Goal: Information Seeking & Learning: Learn about a topic

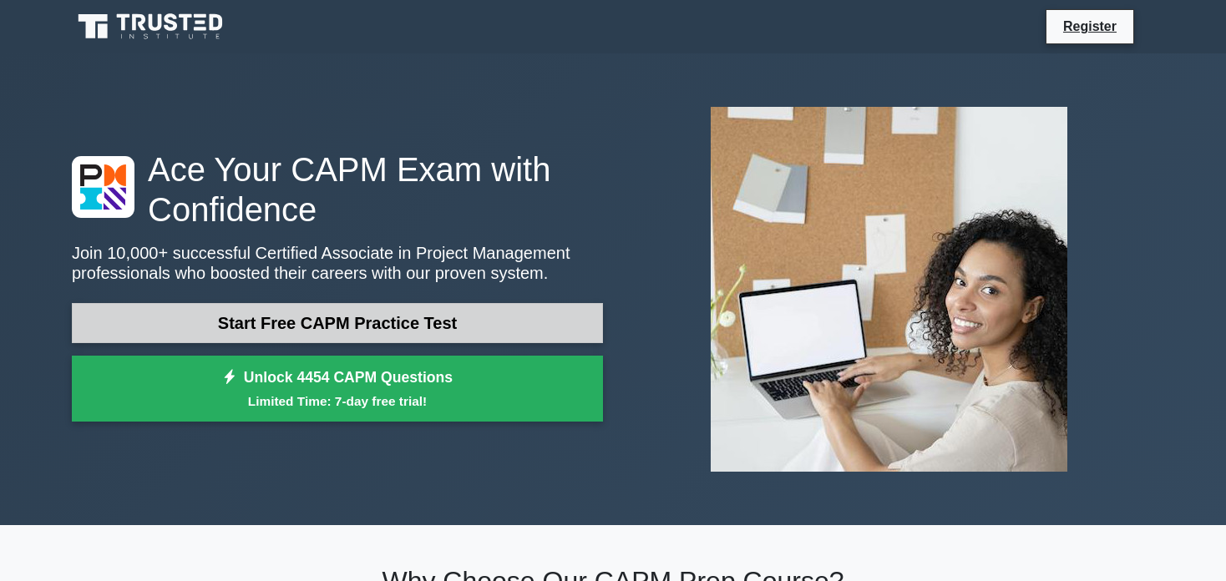
click at [403, 324] on link "Start Free CAPM Practice Test" at bounding box center [337, 323] width 531 height 40
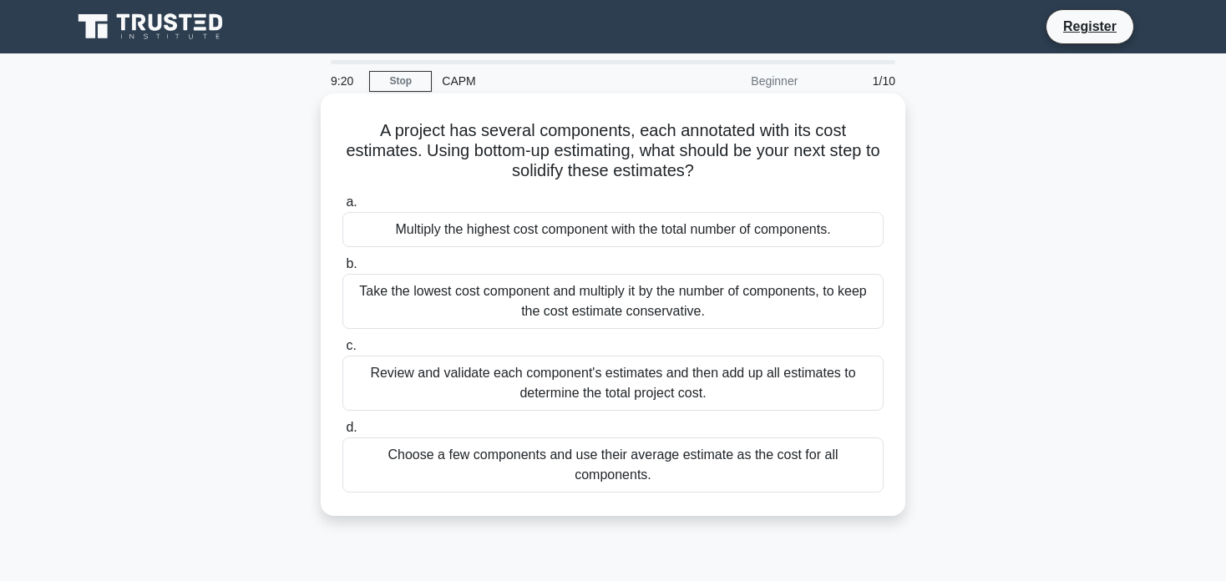
click at [620, 392] on div "Review and validate each component's estimates and then add up all estimates to…" at bounding box center [612, 383] width 541 height 55
click at [342, 352] on input "c. Review and validate each component's estimates and then add up all estimates…" at bounding box center [342, 346] width 0 height 11
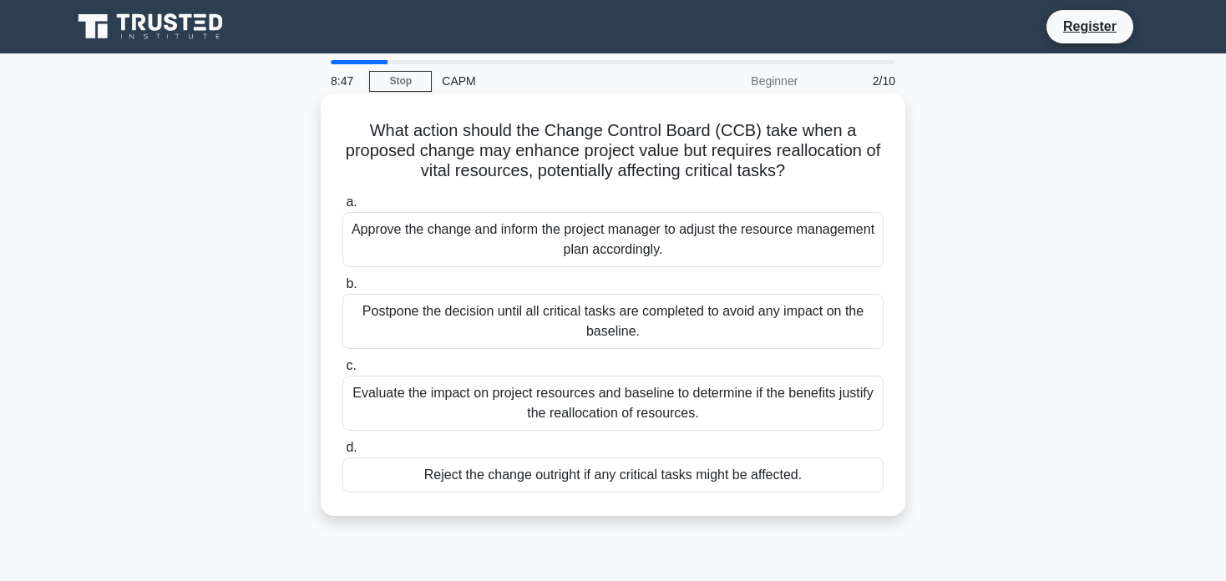
click at [691, 408] on div "Evaluate the impact on project resources and baseline to determine if the benef…" at bounding box center [612, 403] width 541 height 55
click at [342, 372] on input "c. Evaluate the impact on project resources and baseline to determine if the be…" at bounding box center [342, 366] width 0 height 11
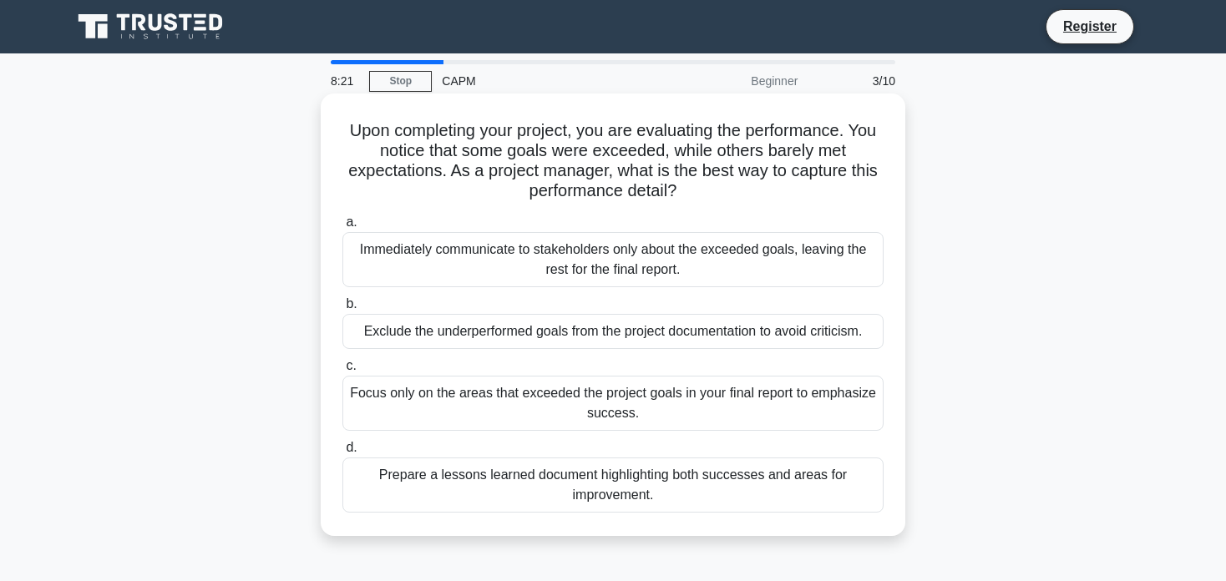
click at [761, 488] on div "Prepare a lessons learned document highlighting both successes and areas for im…" at bounding box center [612, 485] width 541 height 55
click at [342, 453] on input "d. Prepare a lessons learned document highlighting both successes and areas for…" at bounding box center [342, 448] width 0 height 11
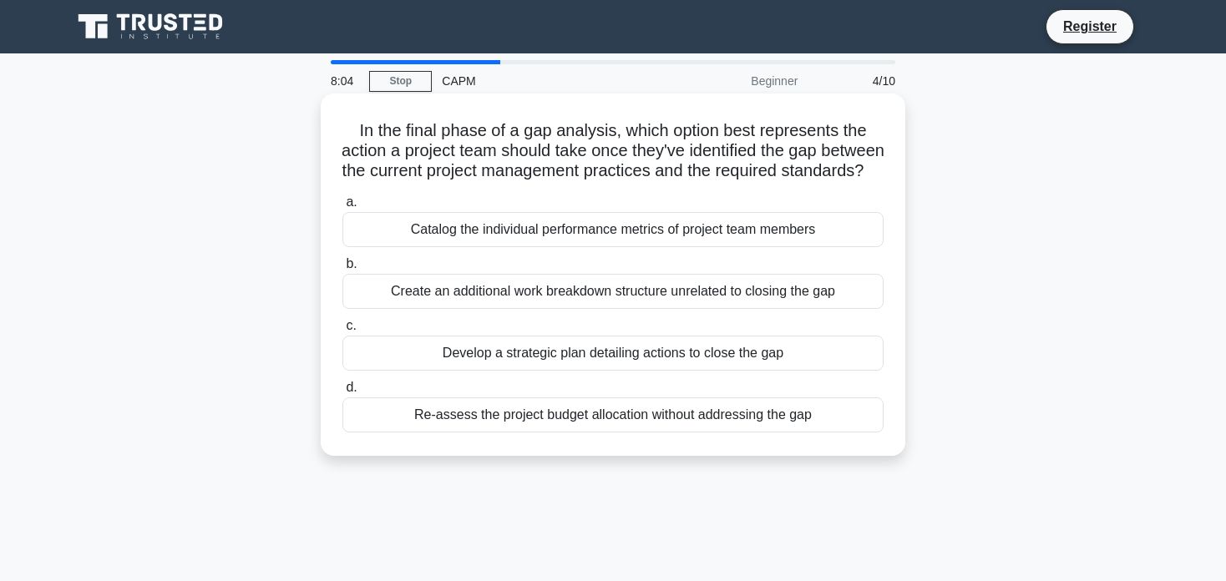
click at [767, 371] on div "Develop a strategic plan detailing actions to close the gap" at bounding box center [612, 353] width 541 height 35
click at [342, 332] on input "c. Develop a strategic plan detailing actions to close the gap" at bounding box center [342, 326] width 0 height 11
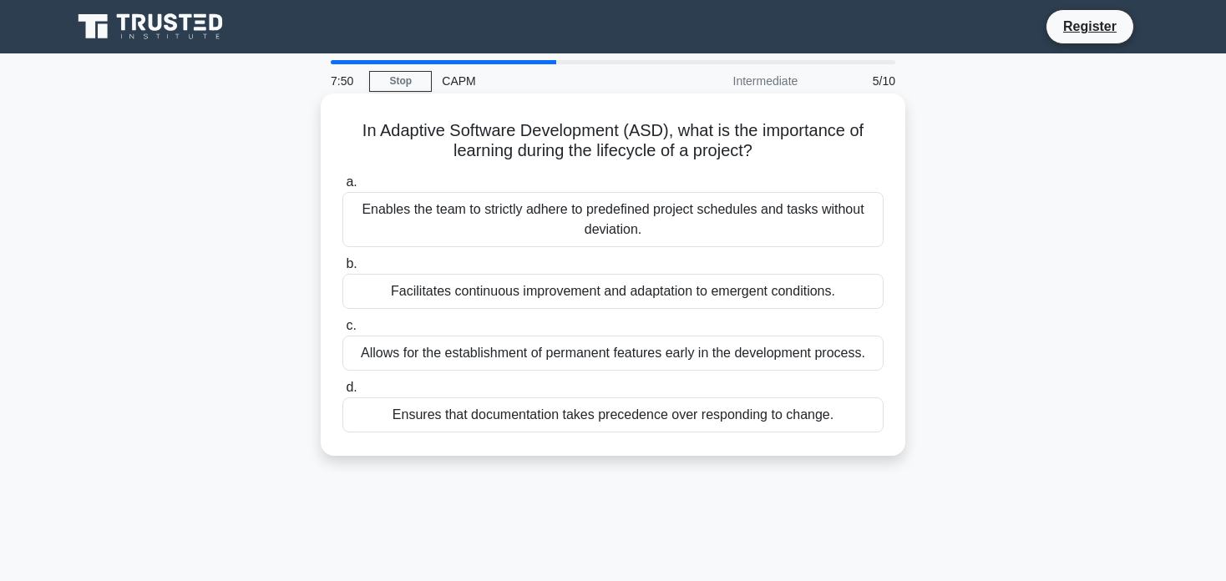
click at [759, 299] on div "Facilitates continuous improvement and adaptation to emergent conditions." at bounding box center [612, 291] width 541 height 35
click at [342, 270] on input "b. Facilitates continuous improvement and adaptation to emergent conditions." at bounding box center [342, 264] width 0 height 11
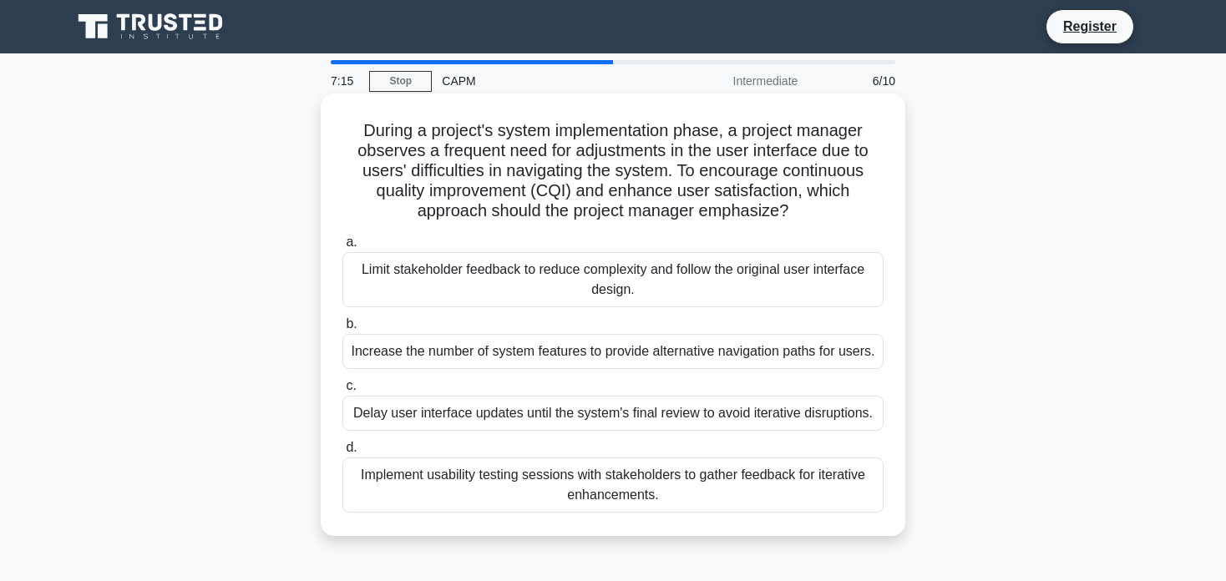
click at [651, 495] on div "Implement usability testing sessions with stakeholders to gather feedback for i…" at bounding box center [612, 485] width 541 height 55
click at [342, 453] on input "d. Implement usability testing sessions with stakeholders to gather feedback fo…" at bounding box center [342, 448] width 0 height 11
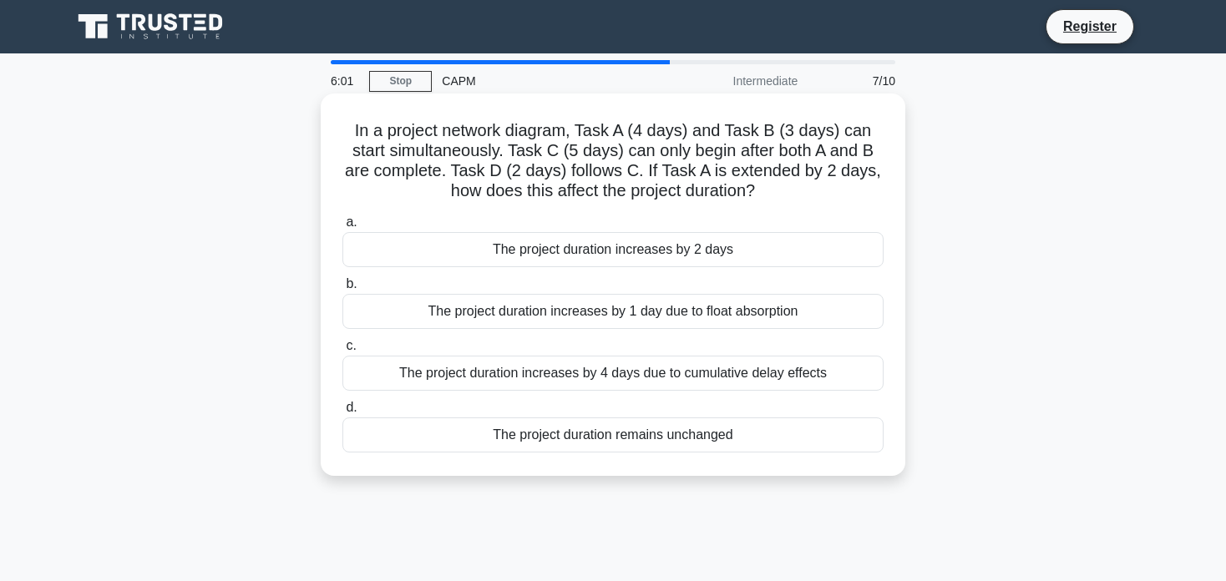
click at [653, 247] on div "The project duration increases by 2 days" at bounding box center [612, 249] width 541 height 35
click at [342, 228] on input "a. The project duration increases by 2 days" at bounding box center [342, 222] width 0 height 11
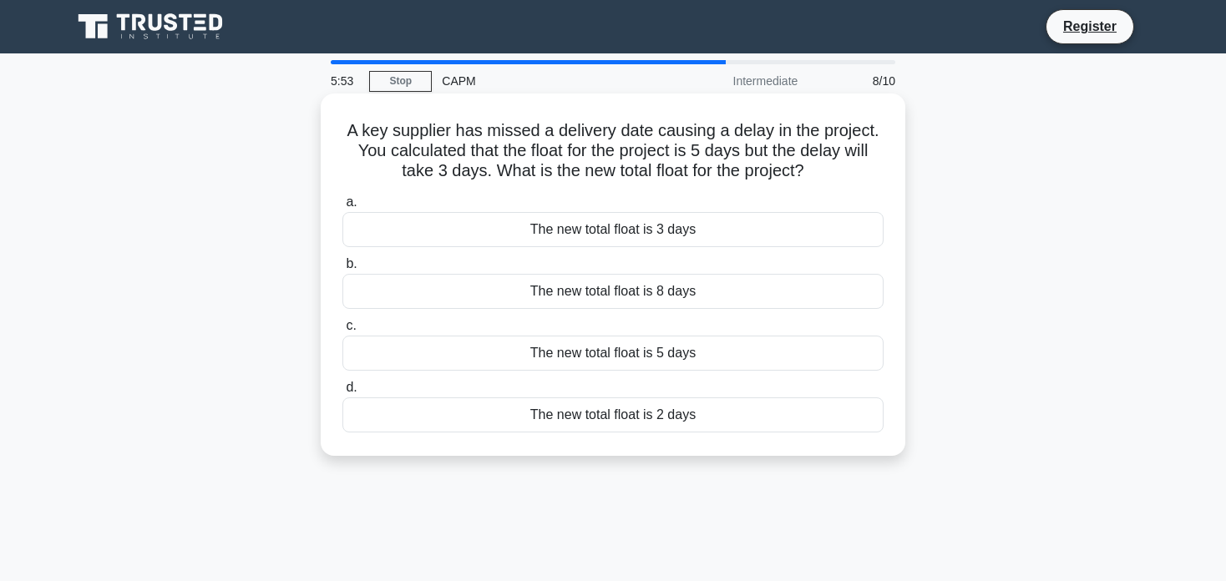
click at [634, 408] on div "The new total float is 2 days" at bounding box center [612, 415] width 541 height 35
click at [342, 393] on input "d. The new total float is 2 days" at bounding box center [342, 387] width 0 height 11
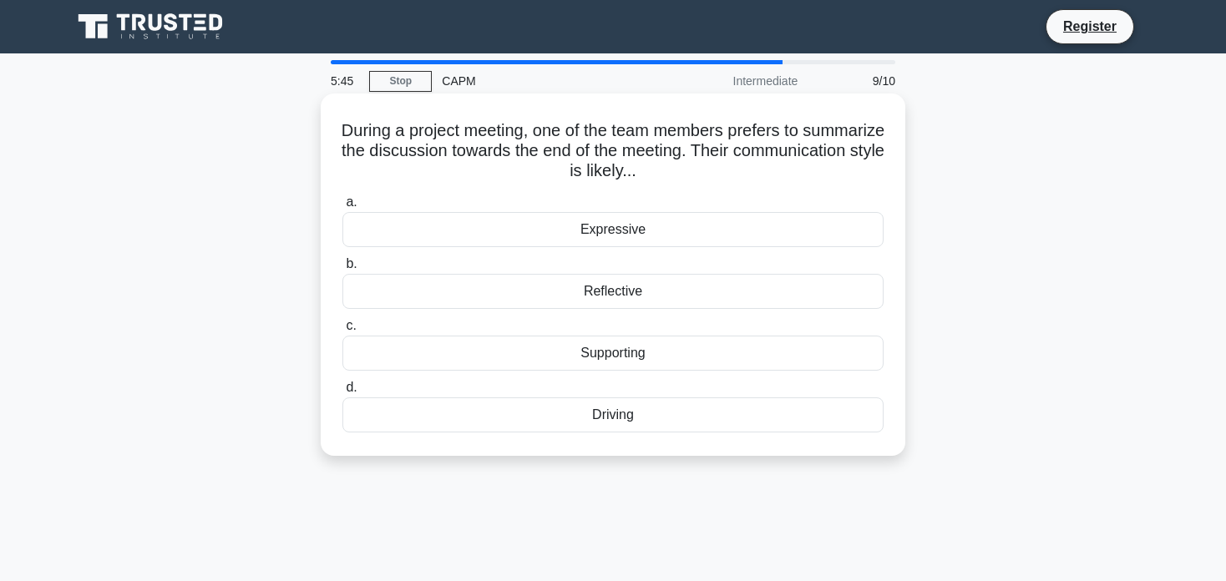
click at [654, 298] on div "Reflective" at bounding box center [612, 291] width 541 height 35
click at [342, 270] on input "b. Reflective" at bounding box center [342, 264] width 0 height 11
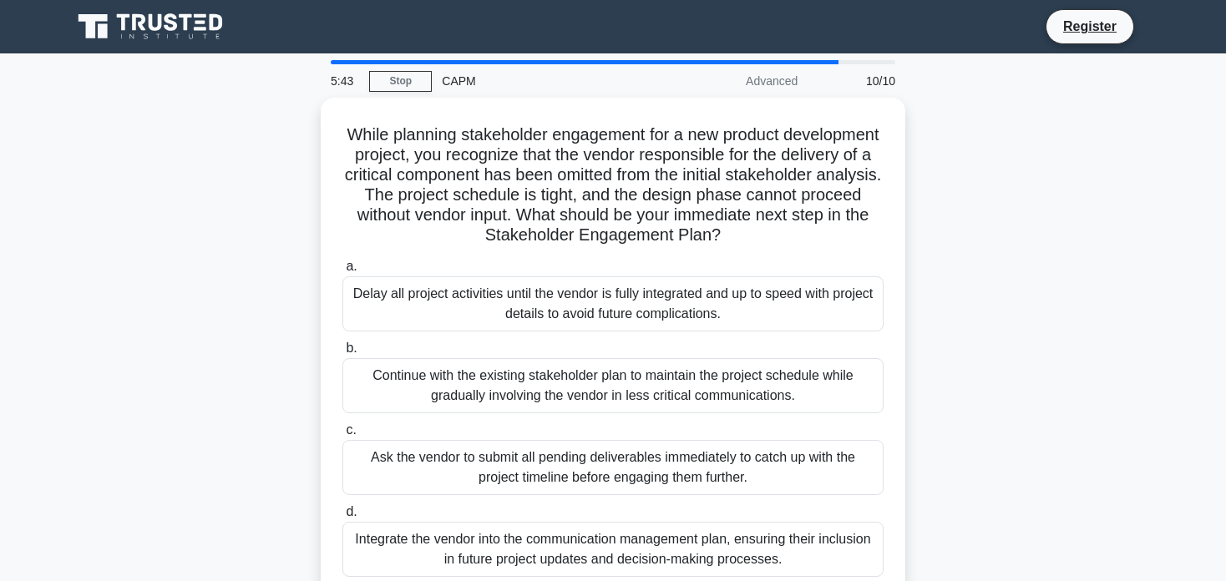
scroll to position [84, 0]
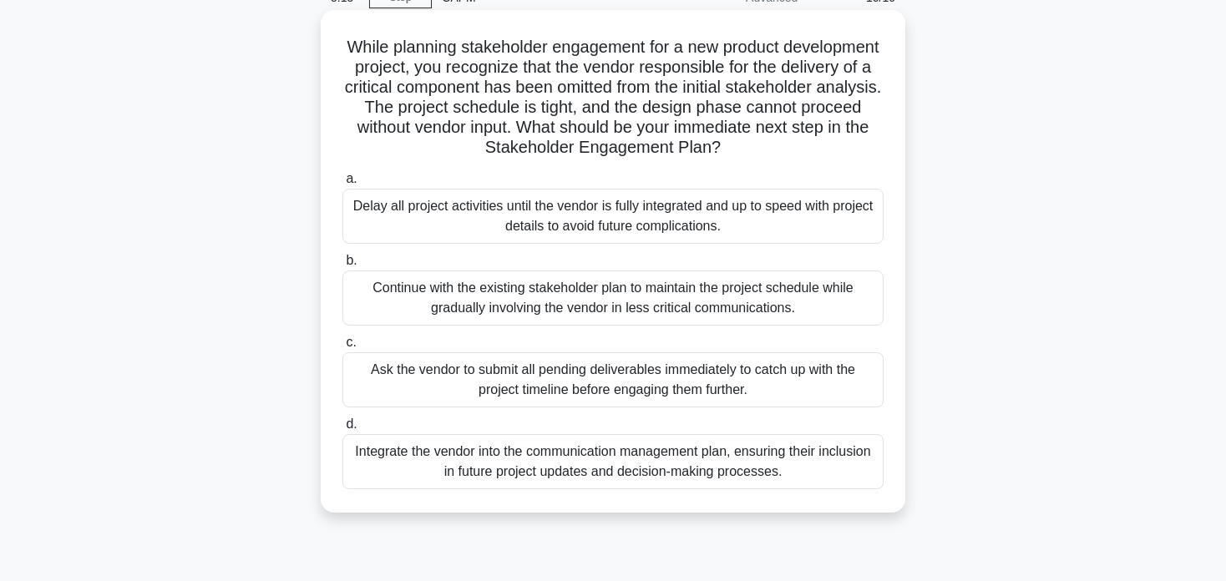
click at [742, 461] on div "Integrate the vendor into the communication management plan, ensuring their inc…" at bounding box center [612, 461] width 541 height 55
click at [342, 430] on input "d. Integrate the vendor into the communication management plan, ensuring their …" at bounding box center [342, 424] width 0 height 11
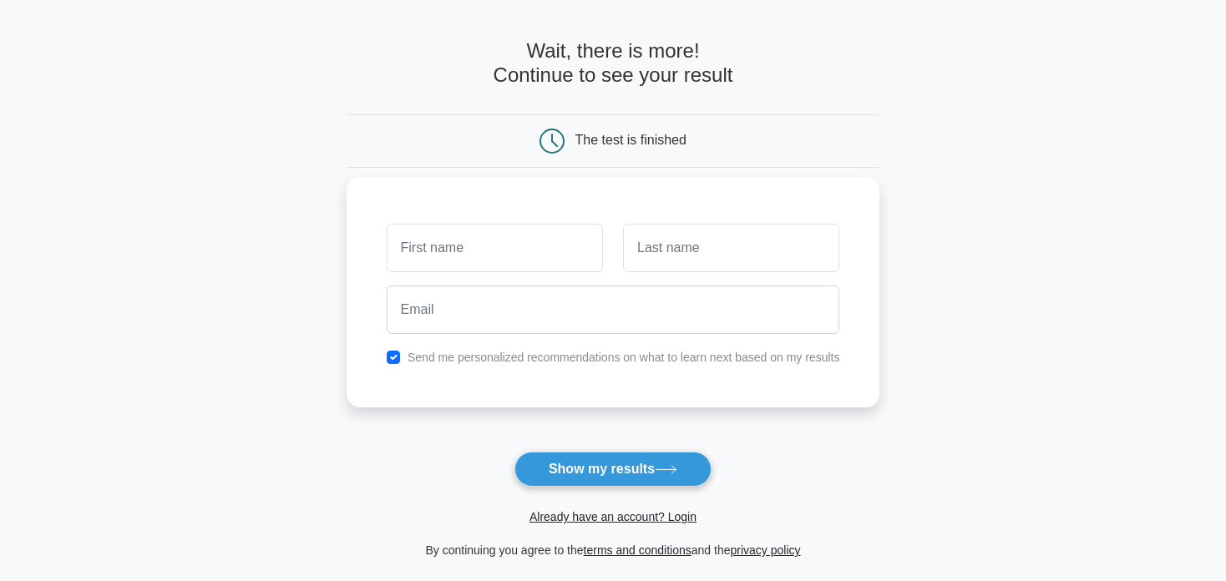
scroll to position [84, 0]
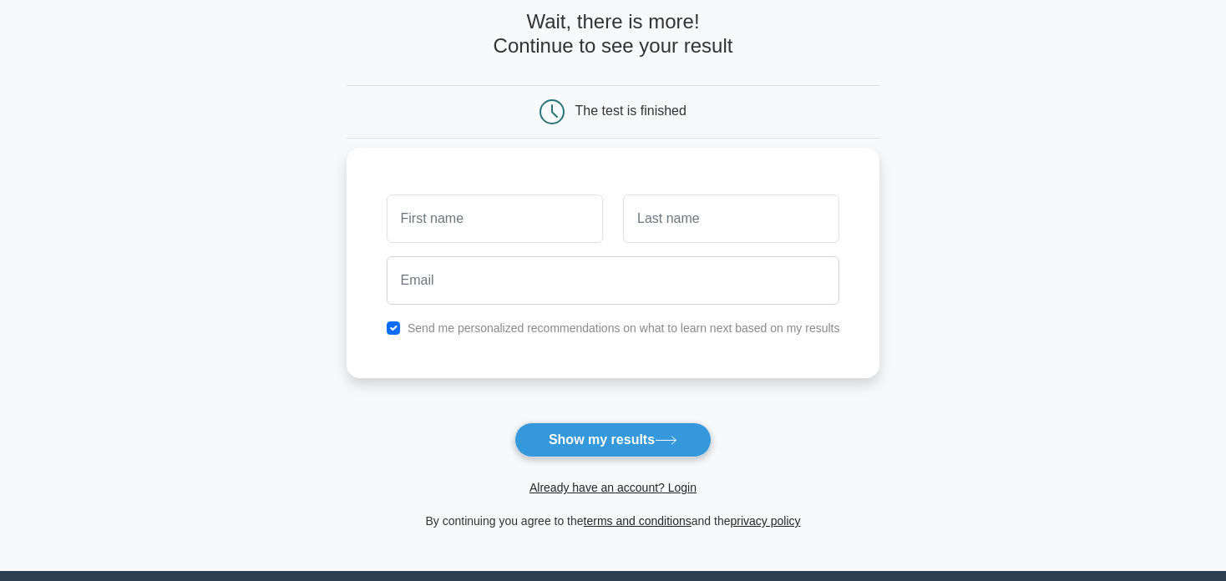
click at [492, 209] on input "text" at bounding box center [495, 219] width 216 height 48
type input "Damian"
click at [676, 221] on input "text" at bounding box center [731, 219] width 216 height 48
type input "Morean"
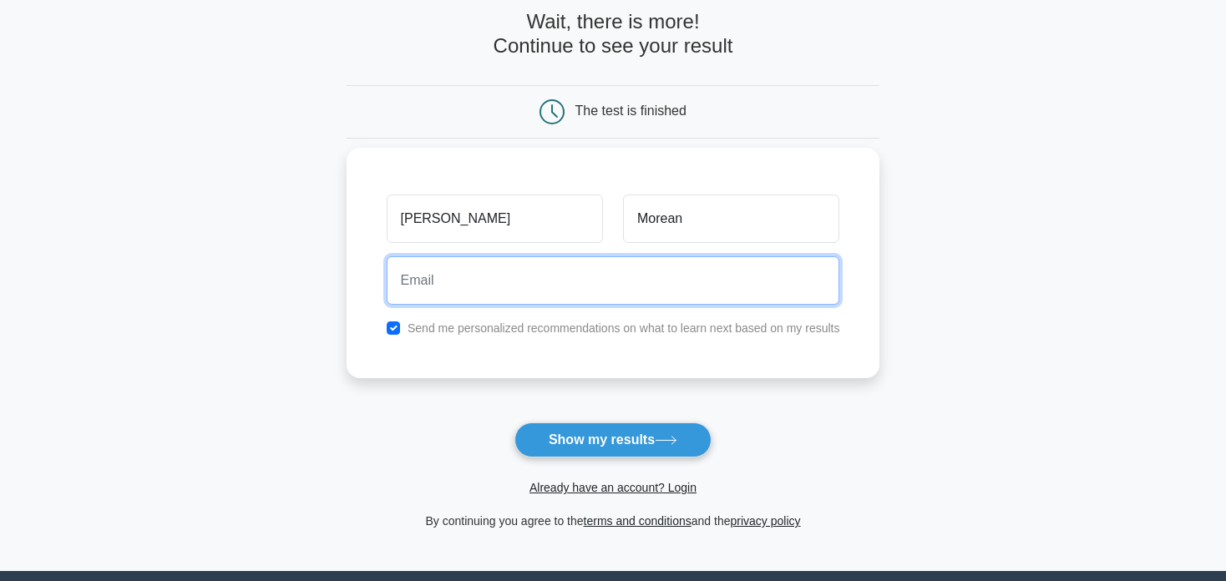
click at [517, 301] on input "email" at bounding box center [613, 280] width 453 height 48
type input "damian.morean@gmail.com"
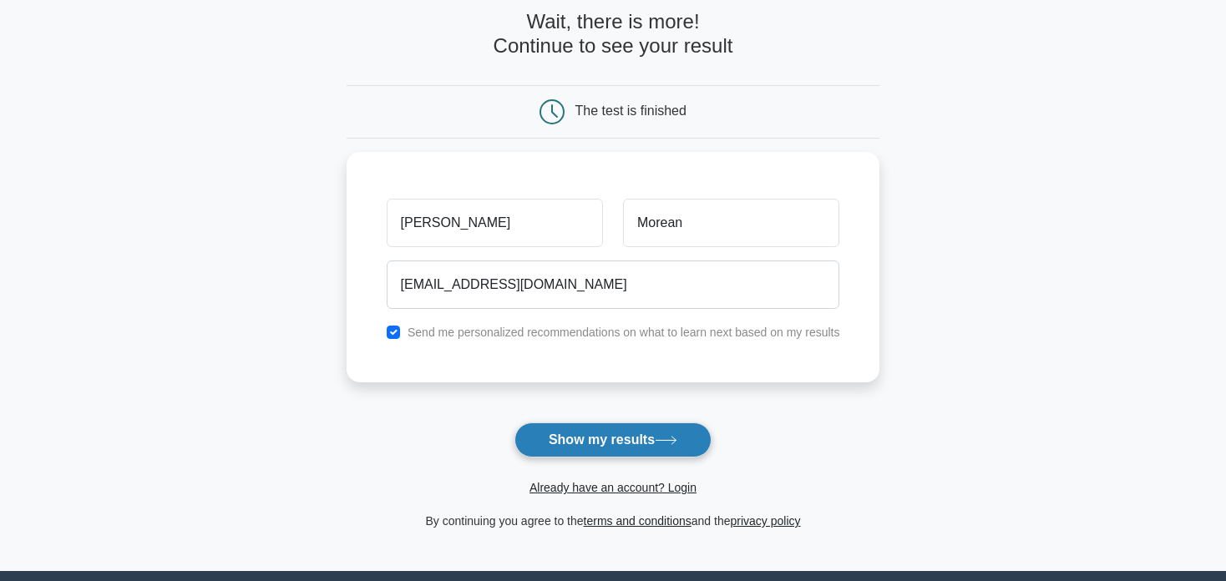
click at [628, 428] on button "Show my results" at bounding box center [612, 440] width 197 height 35
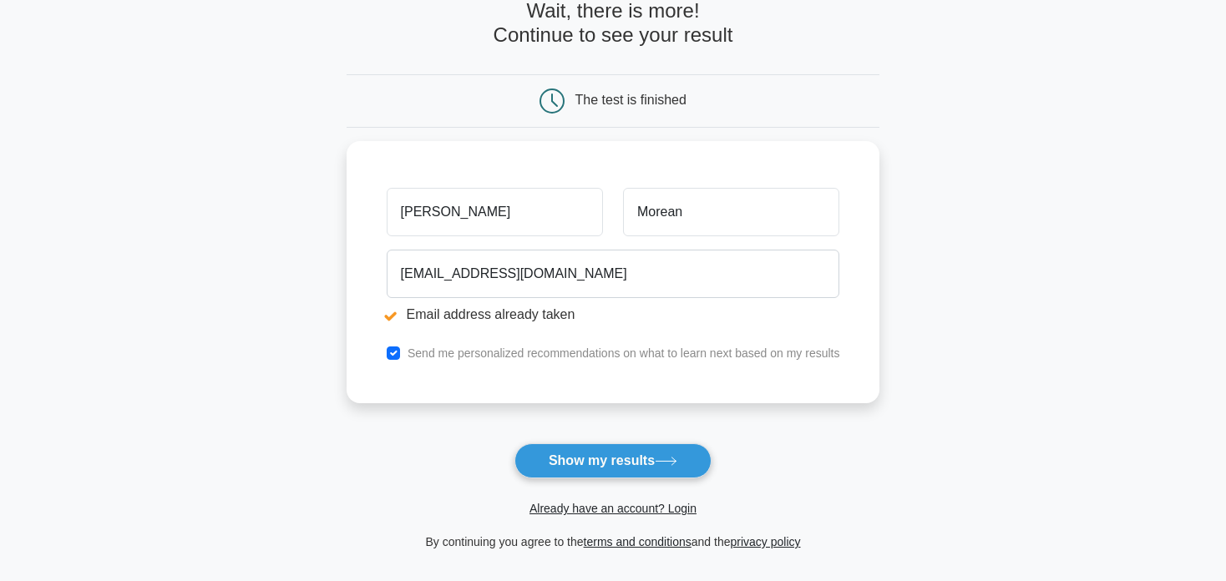
scroll to position [167, 0]
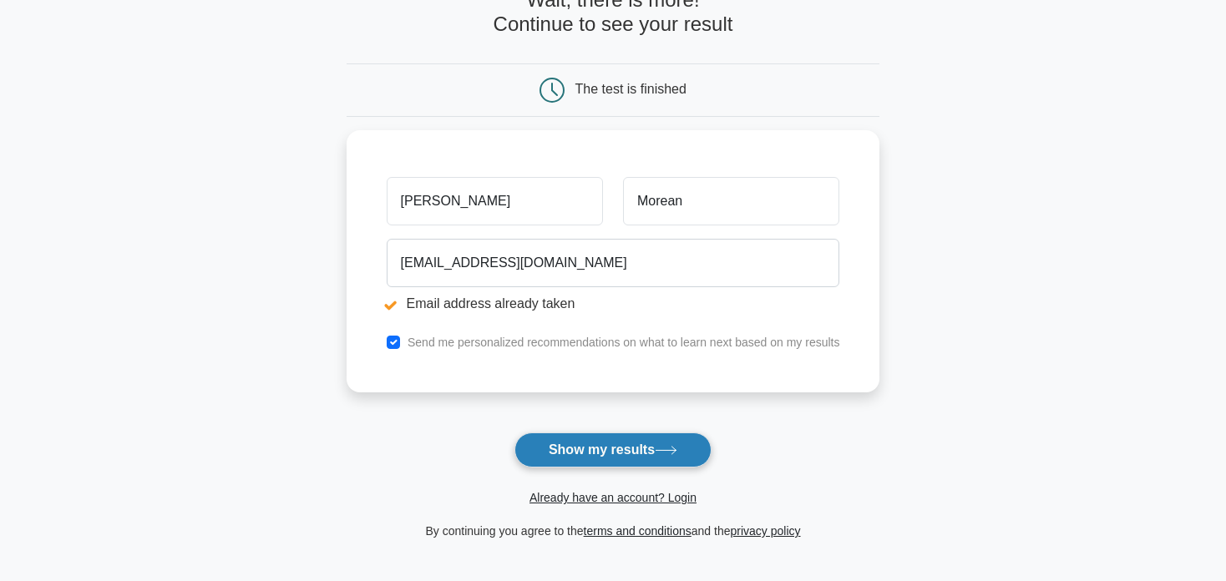
click at [618, 448] on button "Show my results" at bounding box center [612, 450] width 197 height 35
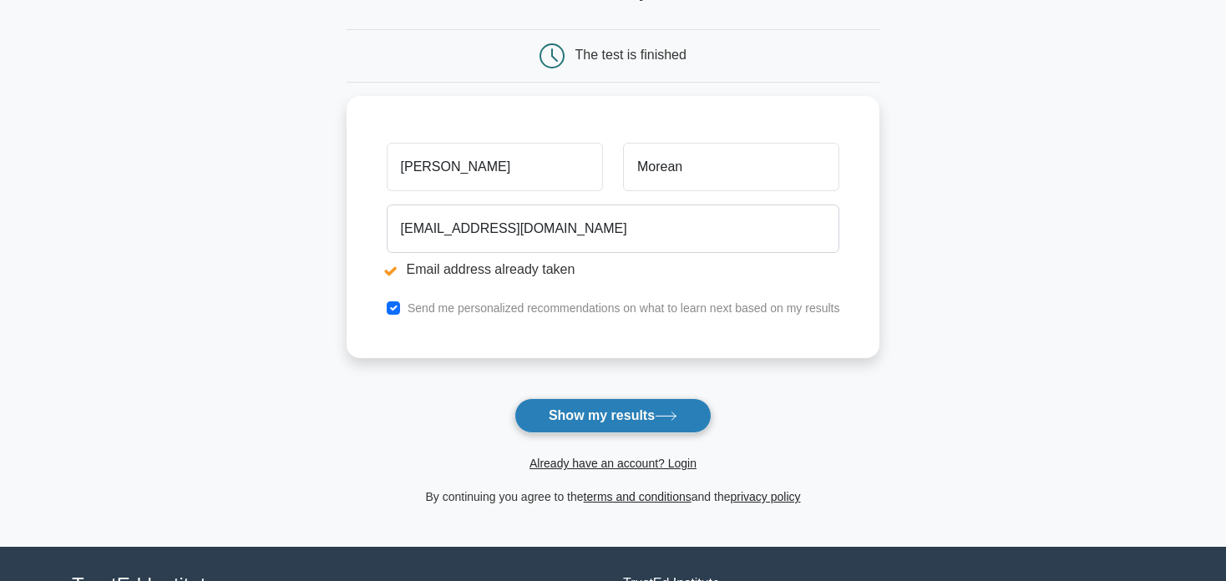
scroll to position [251, 0]
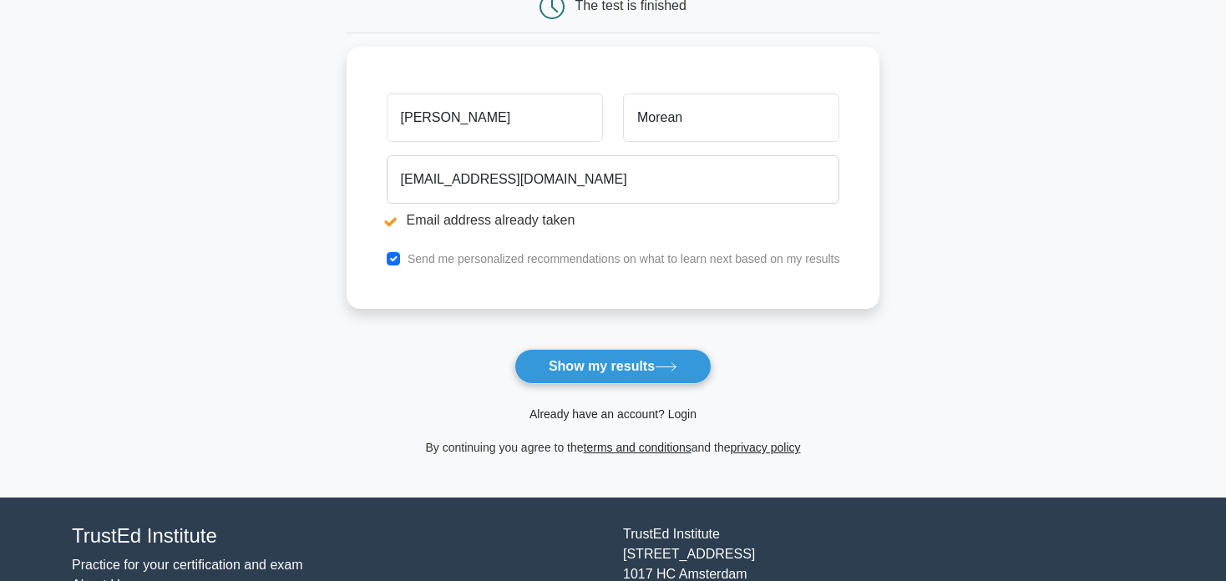
click at [644, 414] on link "Already have an account? Login" at bounding box center [612, 414] width 167 height 13
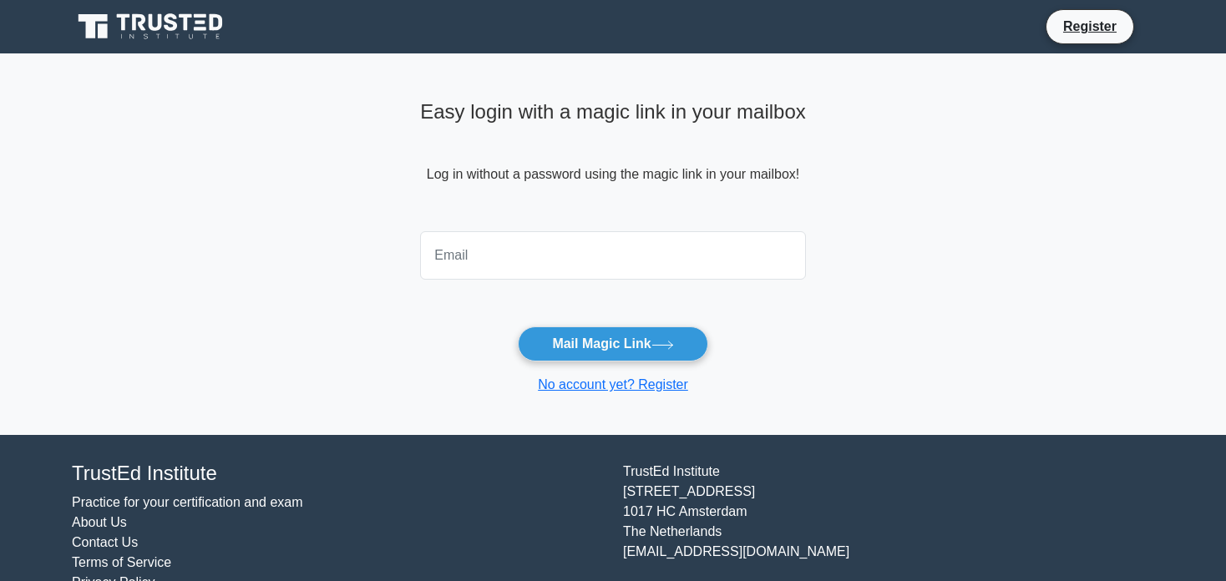
click at [540, 263] on input "email" at bounding box center [613, 255] width 386 height 48
type input "[EMAIL_ADDRESS][DOMAIN_NAME]"
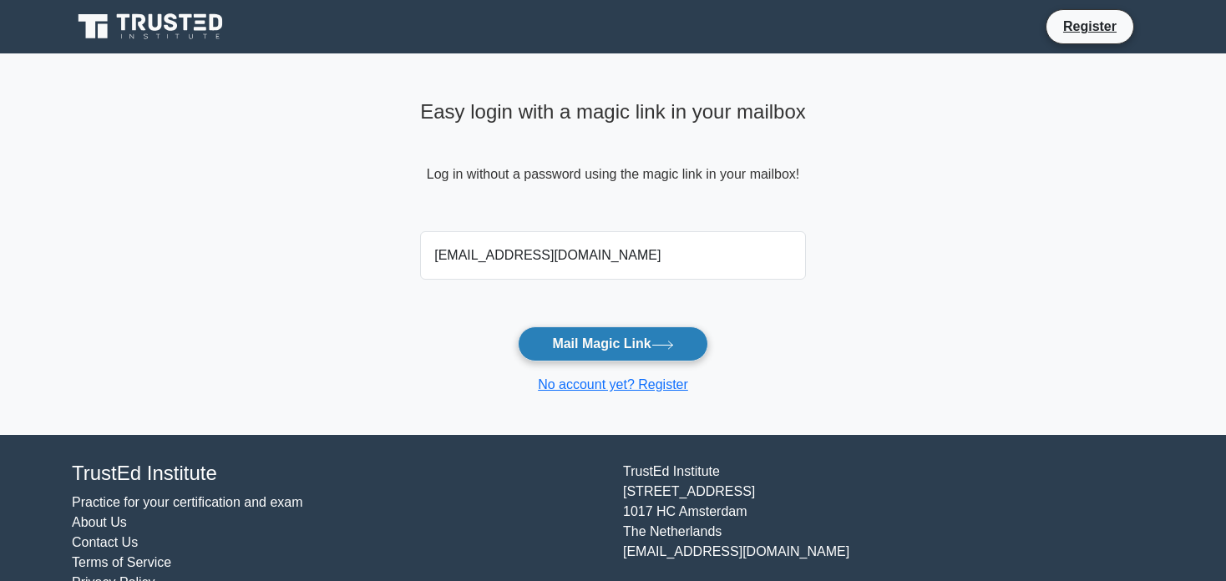
click at [614, 345] on button "Mail Magic Link" at bounding box center [613, 344] width 190 height 35
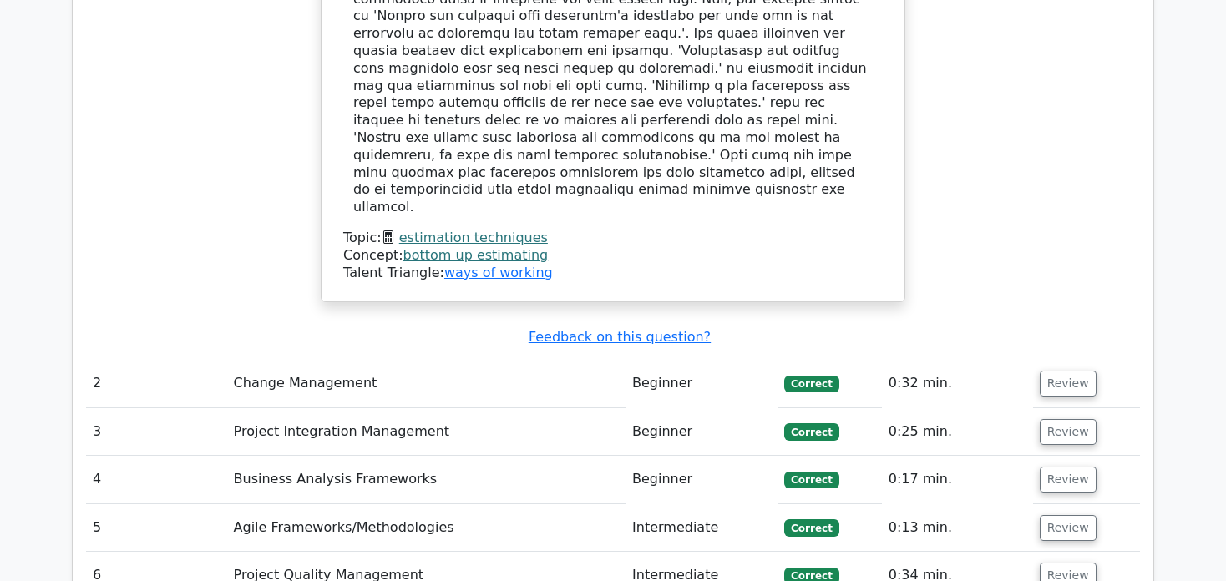
scroll to position [2338, 0]
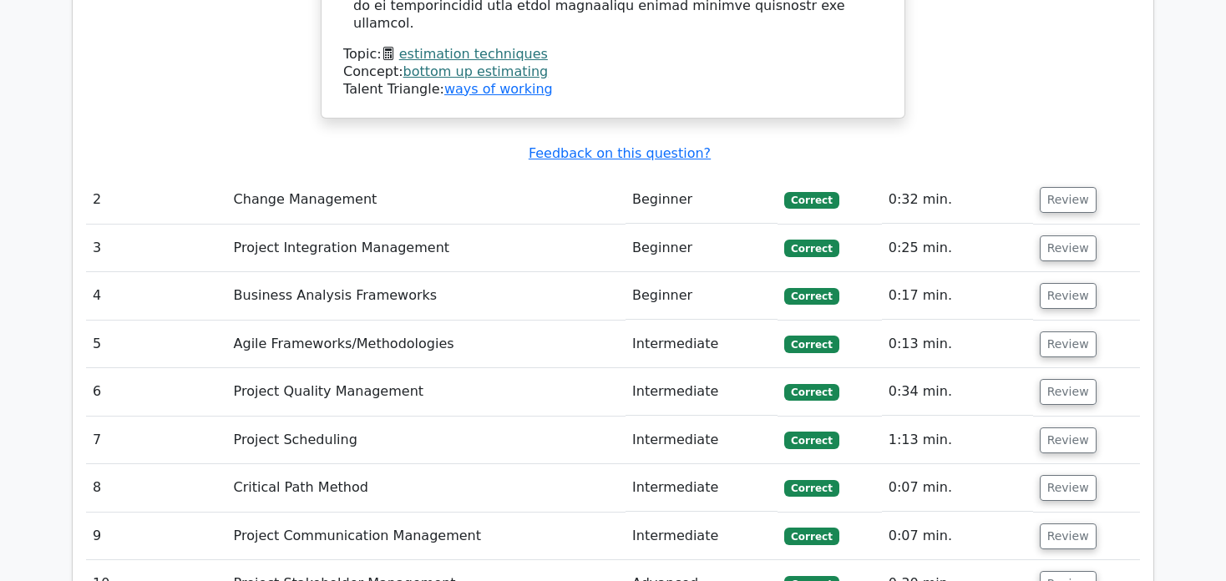
click at [433, 560] on td "Project Stakeholder Management" at bounding box center [426, 584] width 398 height 48
click at [1065, 428] on button "Review" at bounding box center [1068, 441] width 57 height 26
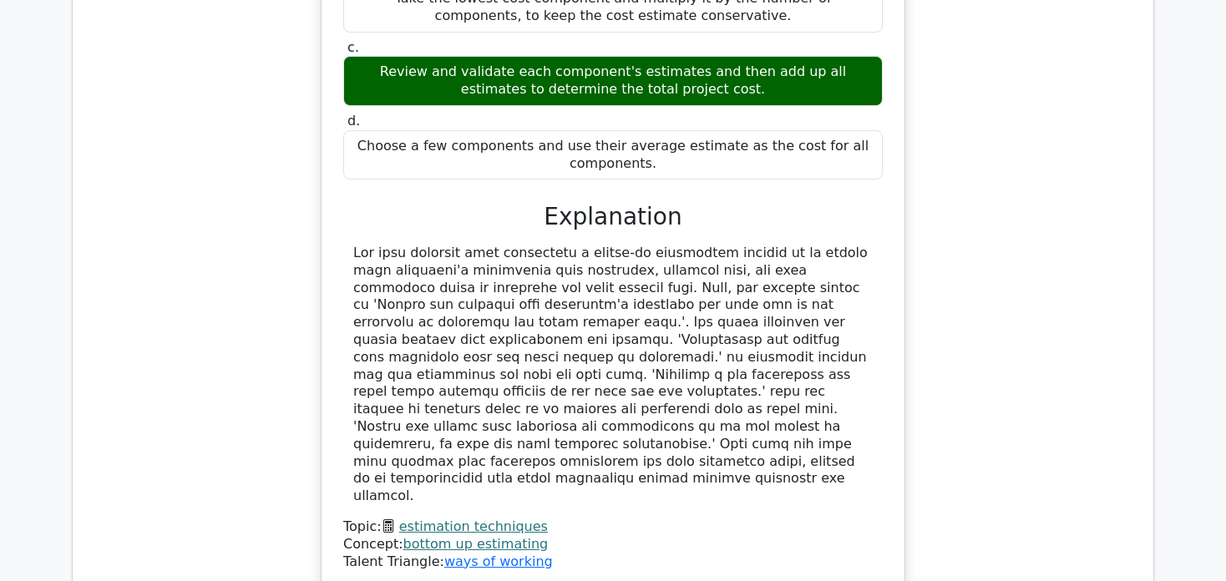
scroll to position [1837, 0]
